Goal: Find specific page/section: Find specific page/section

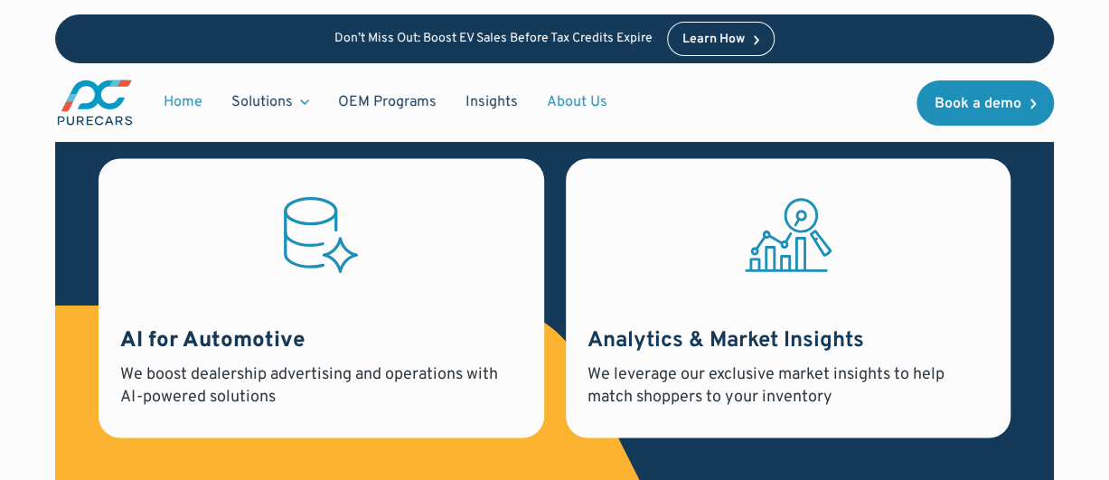
click at [580, 104] on link "About Us" at bounding box center [576, 102] width 89 height 34
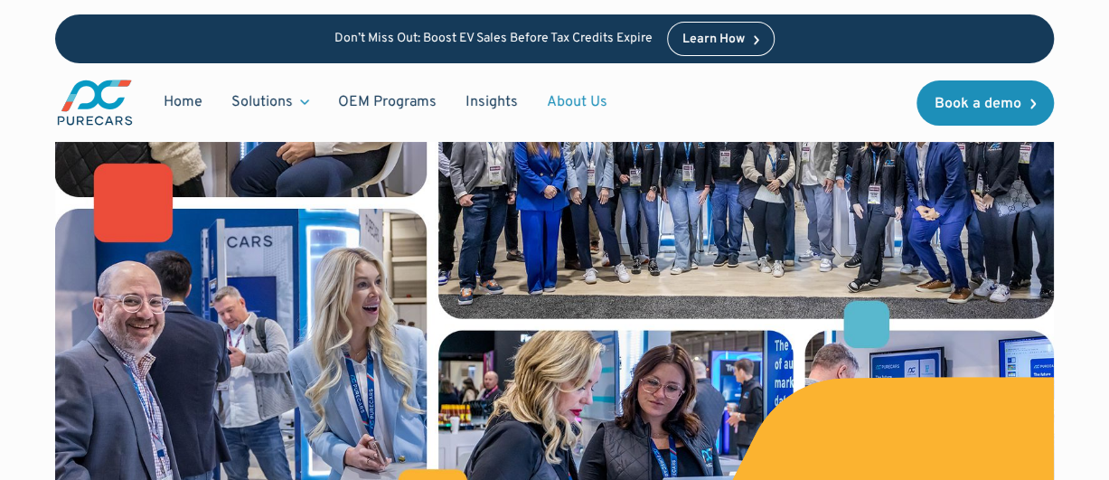
scroll to position [615, 0]
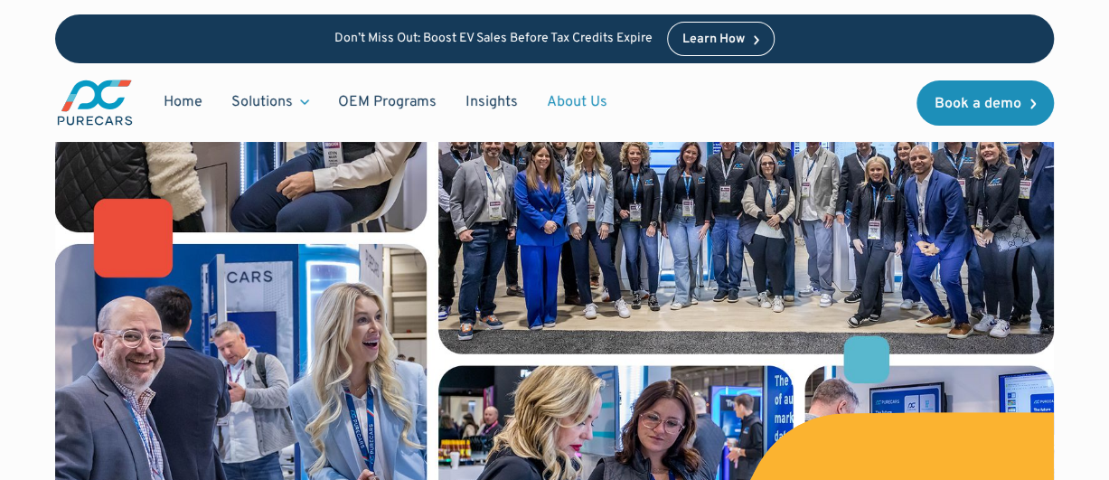
drag, startPoint x: 1117, startPoint y: 26, endPoint x: 1109, endPoint y: 82, distance: 56.6
click at [831, 232] on img at bounding box center [554, 282] width 998 height 665
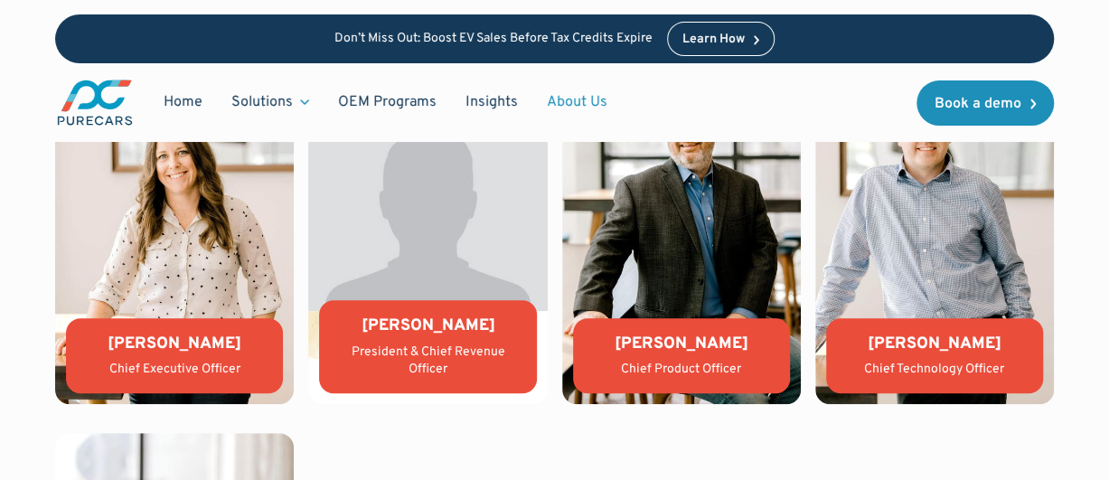
scroll to position [3927, 0]
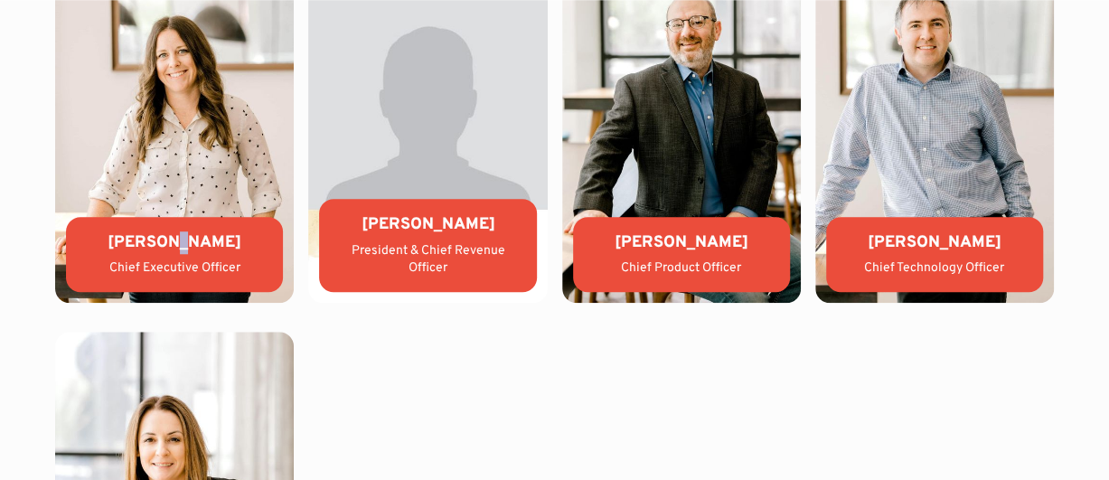
click at [173, 254] on div "[PERSON_NAME]" at bounding box center [174, 242] width 188 height 23
click at [119, 254] on div "[PERSON_NAME]" at bounding box center [174, 242] width 188 height 23
drag, startPoint x: 112, startPoint y: 322, endPoint x: 248, endPoint y: 327, distance: 135.6
click at [248, 254] on div "[PERSON_NAME]" at bounding box center [174, 242] width 188 height 23
copy div "[PERSON_NAME]"
